Goal: Find specific page/section: Find specific page/section

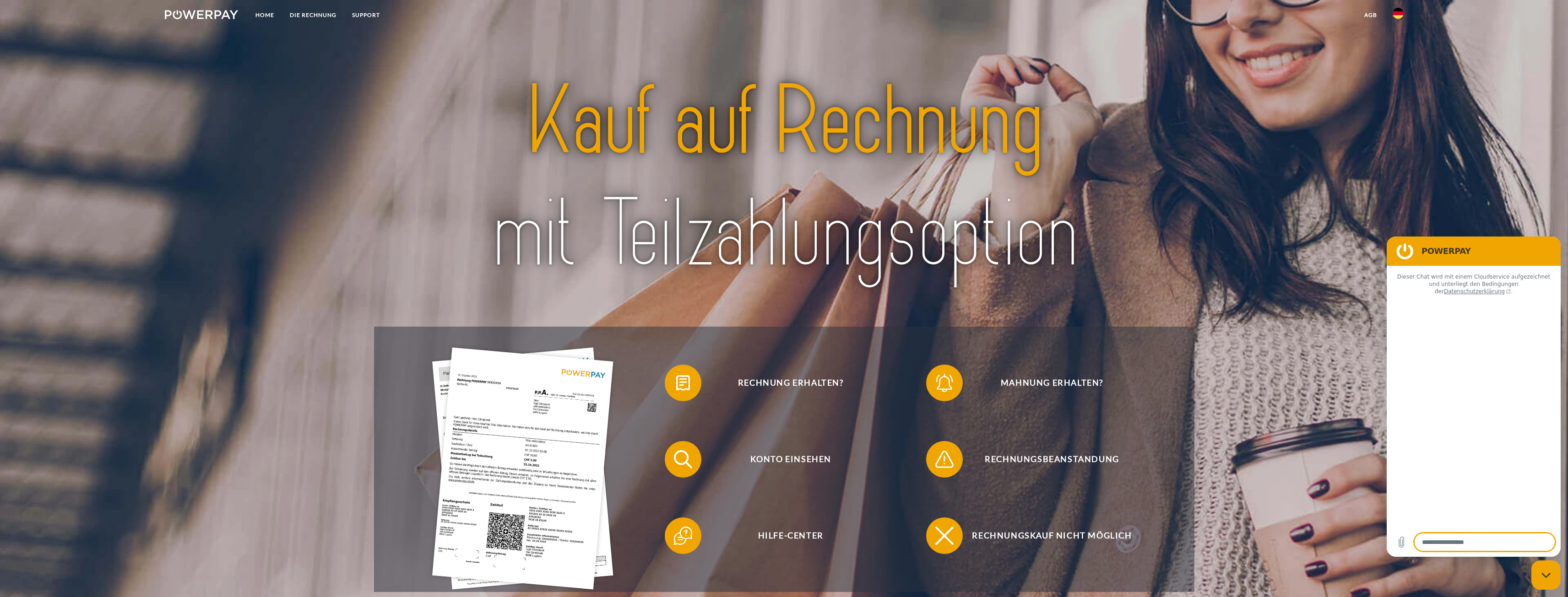
type textarea "*"
click at [1394, 15] on img at bounding box center [1397, 13] width 11 height 11
click at [1396, 47] on img at bounding box center [1397, 43] width 11 height 11
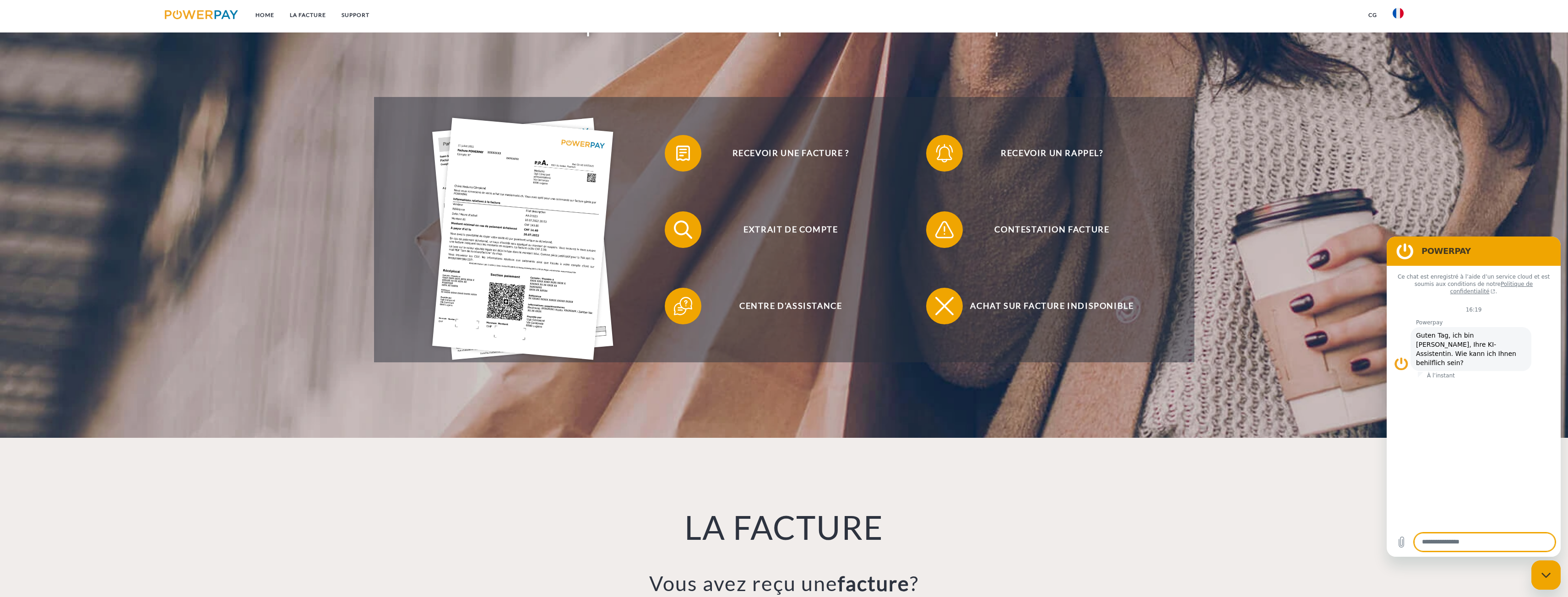
scroll to position [229, 0]
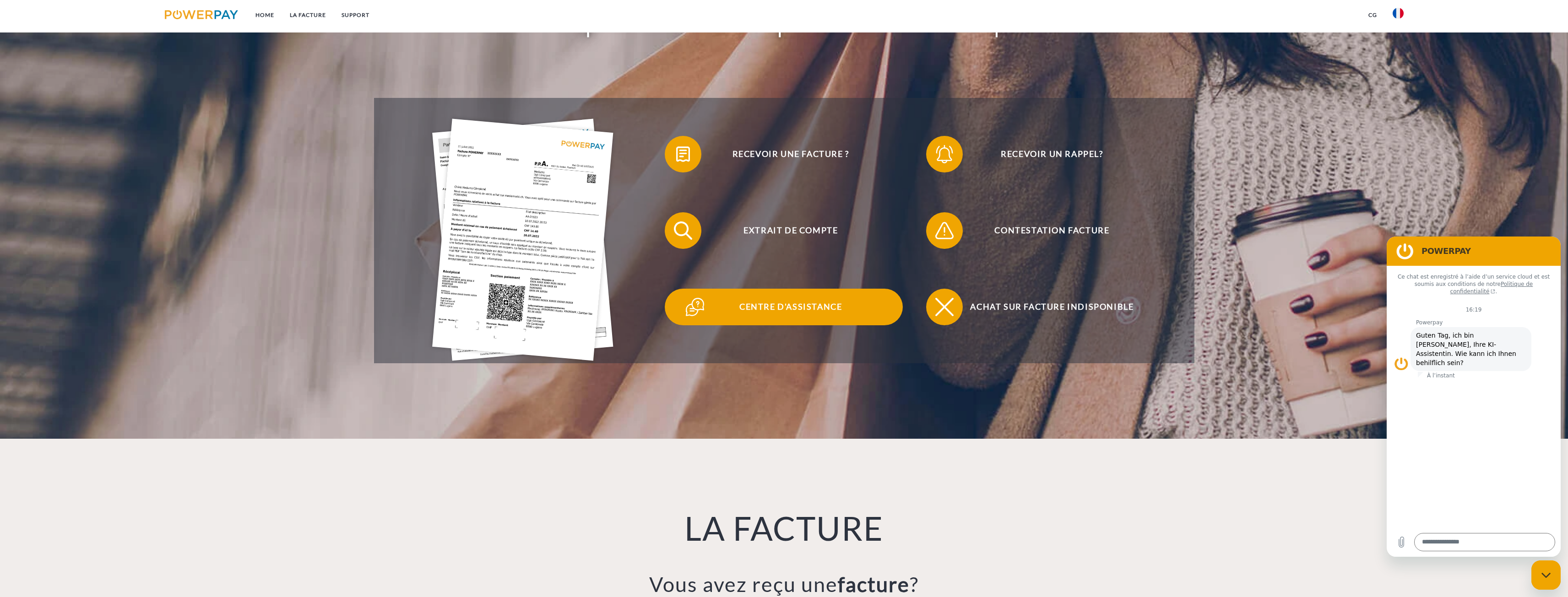
click at [782, 300] on span "Centre d'assistance" at bounding box center [790, 308] width 224 height 37
